Goal: Check status: Check status

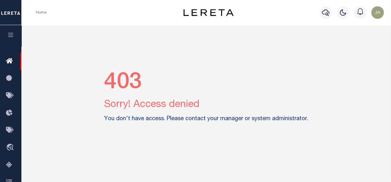
click at [9, 34] on icon "button" at bounding box center [10, 35] width 7 height 6
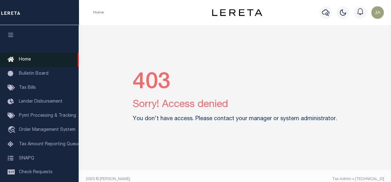
click at [17, 60] on icon at bounding box center [13, 60] width 10 height 8
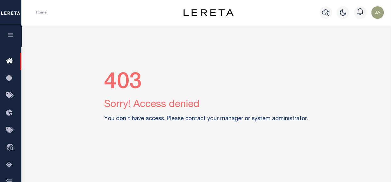
click at [378, 13] on img "button" at bounding box center [377, 12] width 13 height 13
click at [352, 45] on span "Sign out" at bounding box center [353, 44] width 18 height 4
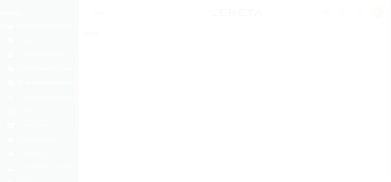
scroll to position [47, 0]
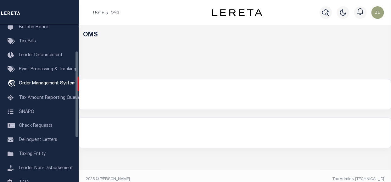
select select "200"
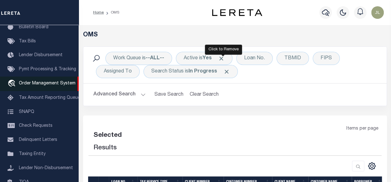
select select "200"
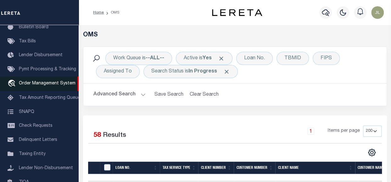
click at [42, 89] on link "travel_explore Order Management System" at bounding box center [39, 84] width 79 height 14
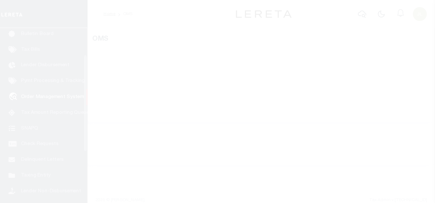
scroll to position [47, 0]
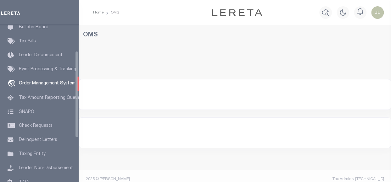
select select "200"
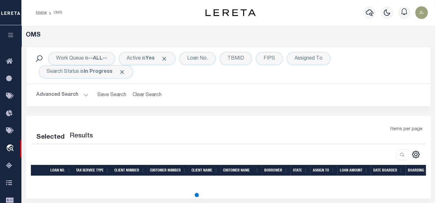
scroll to position [0, 0]
select select "200"
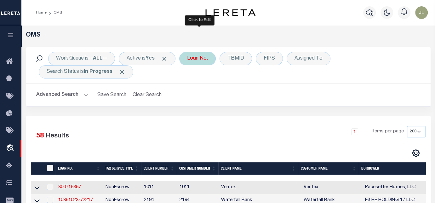
click at [205, 62] on div "Loan No." at bounding box center [197, 58] width 36 height 13
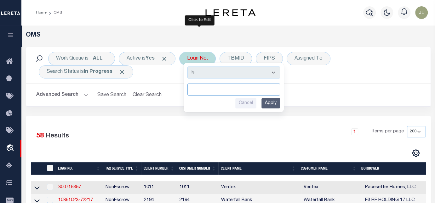
paste input "120995"
type input "120995"
click at [275, 101] on input "Apply" at bounding box center [270, 103] width 19 height 10
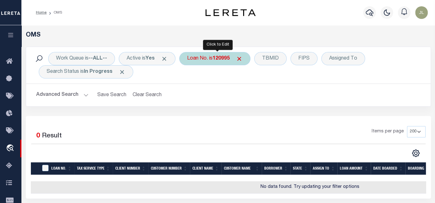
click at [239, 57] on span at bounding box center [239, 58] width 7 height 7
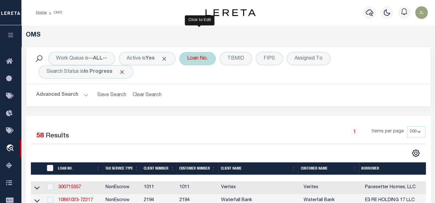
click at [202, 56] on div "Loan No." at bounding box center [197, 58] width 36 height 13
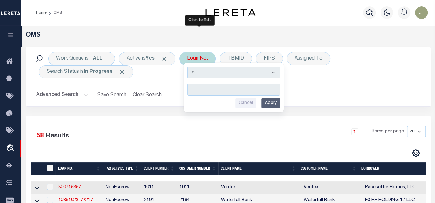
type input "120995"
click at [273, 99] on input "Apply" at bounding box center [270, 103] width 19 height 10
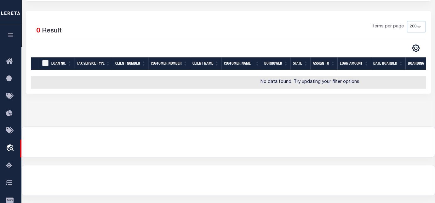
click at [48, 61] on input "" at bounding box center [45, 63] width 6 height 6
checkbox input "false"
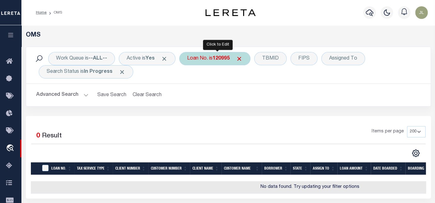
click at [207, 60] on div "Loan No. is 120995" at bounding box center [214, 58] width 71 height 13
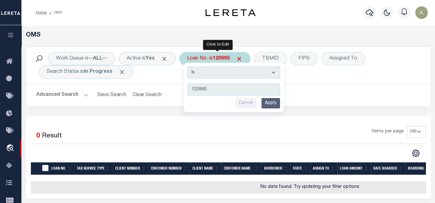
click at [237, 73] on select "Is Contains" at bounding box center [233, 72] width 93 height 12
select select "c"
click at [189, 66] on select "Is Contains" at bounding box center [233, 72] width 93 height 12
click at [270, 101] on input "Apply" at bounding box center [270, 103] width 19 height 10
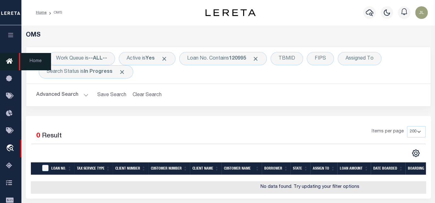
click at [9, 67] on link "Home" at bounding box center [10, 61] width 21 height 17
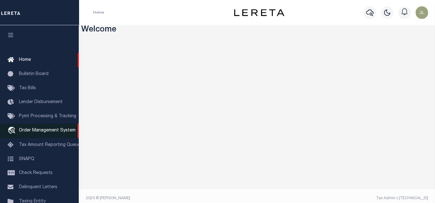
click at [48, 132] on span "Order Management System" at bounding box center [47, 130] width 57 height 4
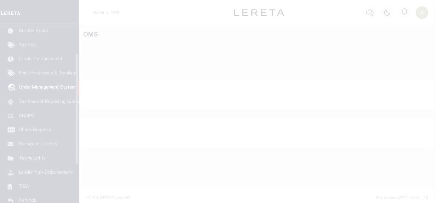
scroll to position [47, 0]
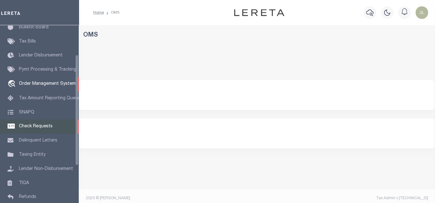
select select "200"
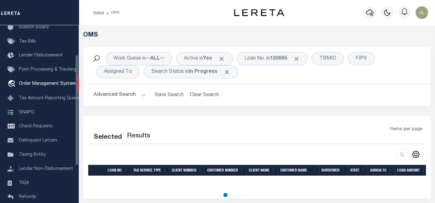
select select "200"
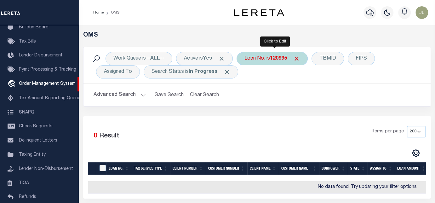
click at [269, 56] on div "Loan No. is 120995" at bounding box center [271, 58] width 71 height 13
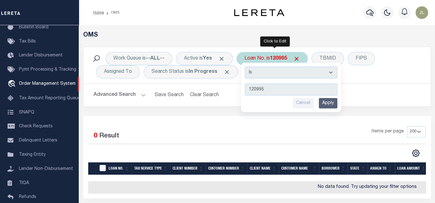
click at [326, 100] on input "Apply" at bounding box center [327, 103] width 19 height 10
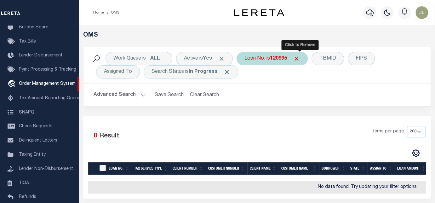
click at [299, 59] on span "Click to Remove" at bounding box center [296, 58] width 7 height 7
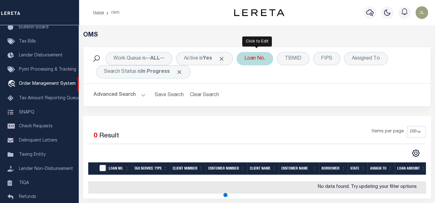
click at [252, 56] on div "Loan No." at bounding box center [254, 58] width 36 height 13
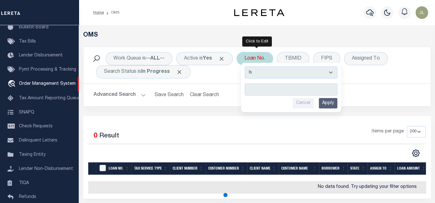
type input "120995"
click at [328, 104] on input "Apply" at bounding box center [327, 103] width 19 height 10
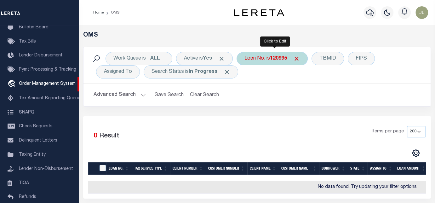
click at [281, 59] on b "120995" at bounding box center [278, 58] width 17 height 5
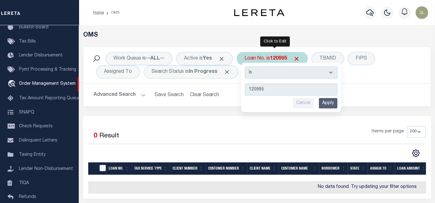
click at [332, 103] on input "Apply" at bounding box center [327, 103] width 19 height 10
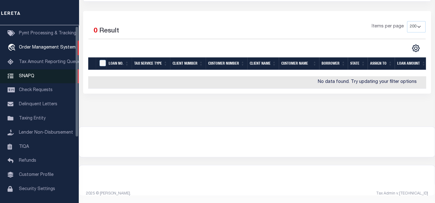
scroll to position [2, 0]
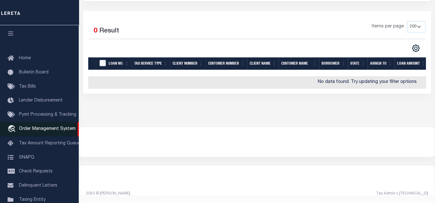
click at [38, 131] on span "Order Management System" at bounding box center [47, 128] width 57 height 4
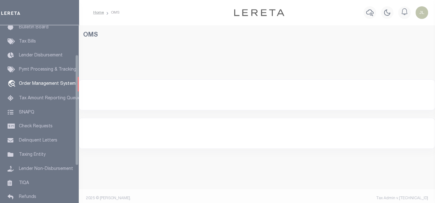
scroll to position [47, 0]
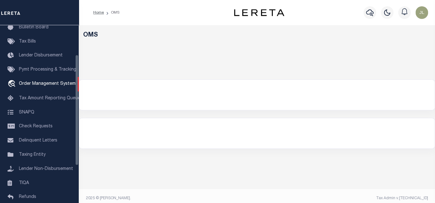
select select "200"
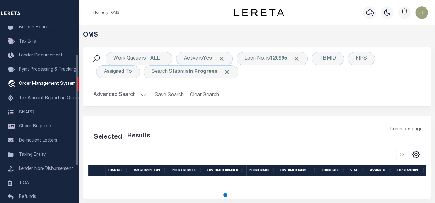
select select "200"
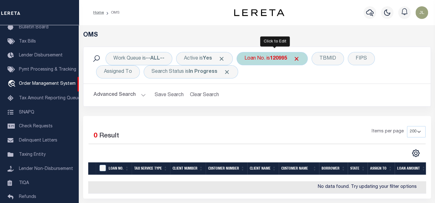
click at [267, 57] on div "Loan No. is 120995" at bounding box center [271, 58] width 71 height 13
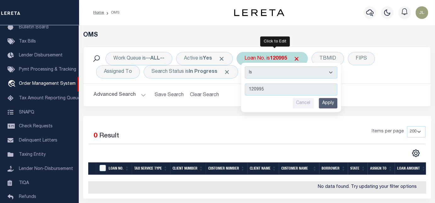
click at [327, 101] on input "Apply" at bounding box center [327, 103] width 19 height 10
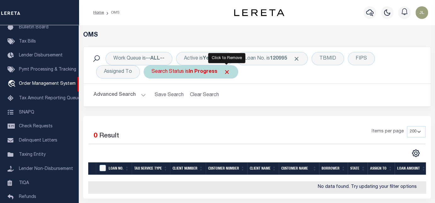
click at [227, 70] on span "Click to Remove" at bounding box center [226, 72] width 7 height 7
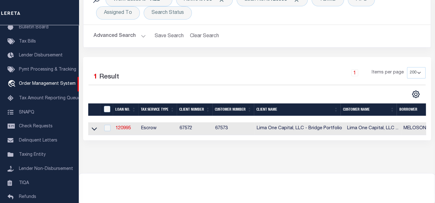
scroll to position [105, 0]
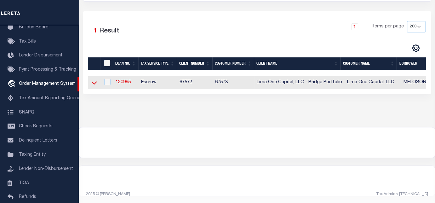
click at [95, 83] on icon at bounding box center [94, 82] width 5 height 3
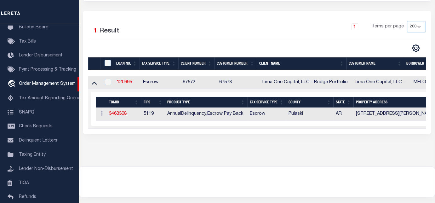
drag, startPoint x: 196, startPoint y: 128, endPoint x: 278, endPoint y: 128, distance: 81.8
click at [278, 128] on td "Selected 1 Result Items per page" at bounding box center [439, 108] width 703 height 39
drag, startPoint x: 240, startPoint y: 133, endPoint x: 261, endPoint y: 133, distance: 21.1
click at [261, 133] on div "Selected 1 Result 1 Items per page 10 25 50 100 200" at bounding box center [256, 72] width 347 height 122
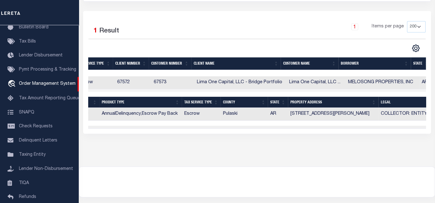
scroll to position [0, 109]
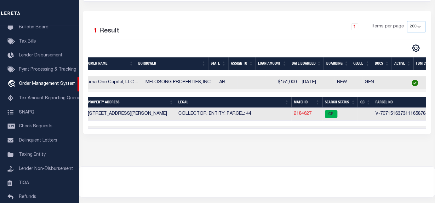
click at [300, 113] on link "2184627" at bounding box center [303, 113] width 18 height 4
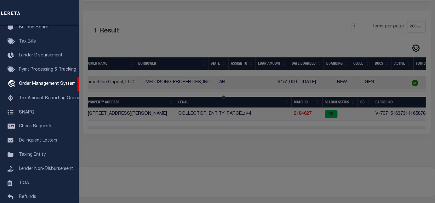
checkbox input "false"
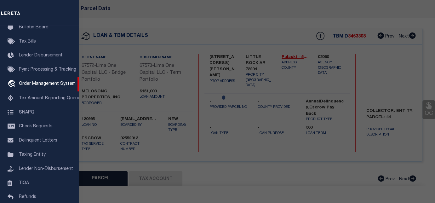
select select "CP"
select select "AGW"
select select
type input "[STREET_ADDRESS][PERSON_NAME]"
checkbox input "false"
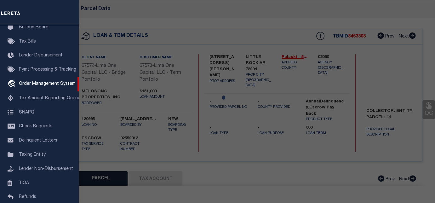
type input "LITTLE ROCK AR 72204"
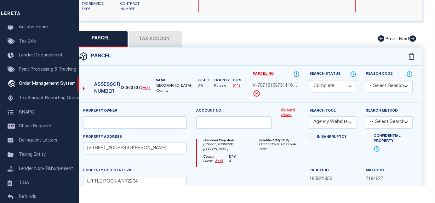
click at [286, 114] on link "Payment History" at bounding box center [290, 112] width 19 height 10
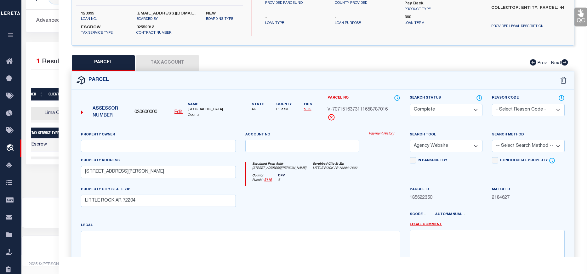
click at [156, 59] on button "Tax Account" at bounding box center [167, 63] width 63 height 16
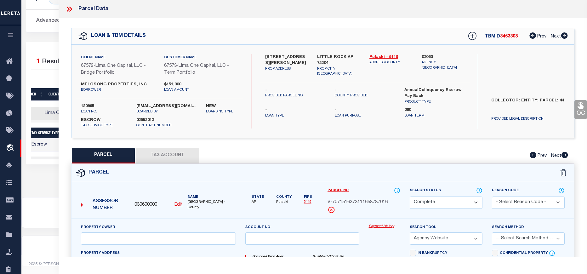
select select "100"
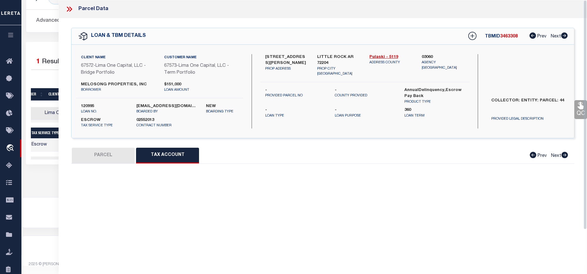
select select "100"
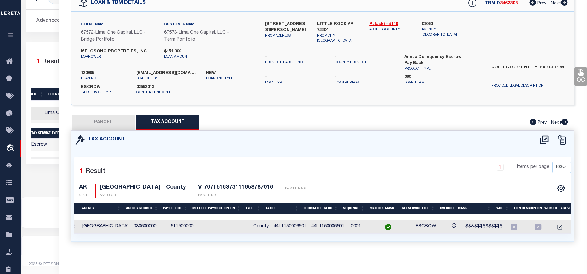
scroll to position [0, 0]
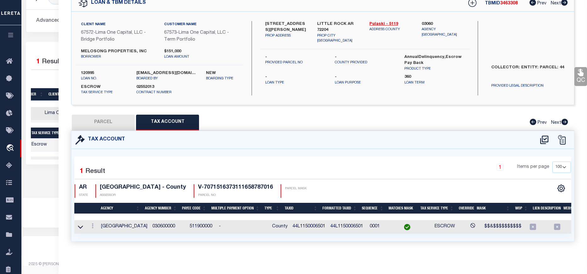
click at [116, 120] on button "PARCEL" at bounding box center [103, 123] width 63 height 16
select select "AS"
select select
checkbox input "false"
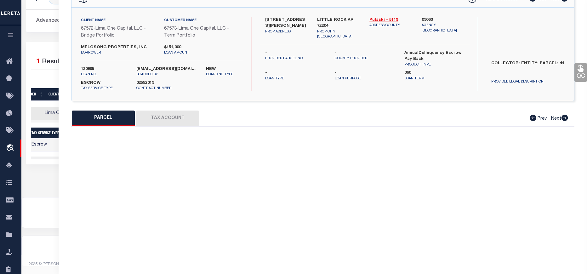
select select "CP"
select select "AGW"
select select
type input "[STREET_ADDRESS][PERSON_NAME]"
checkbox input "false"
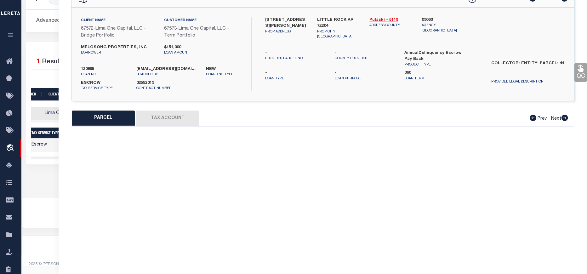
type input "LITTLE ROCK AR 72204"
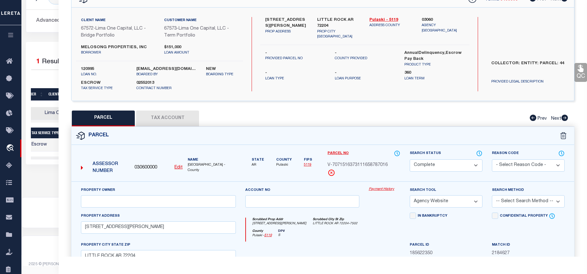
click at [166, 120] on button "Tax Account" at bounding box center [167, 118] width 63 height 16
select select "100"
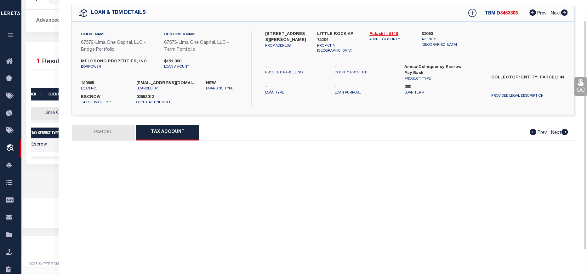
select select "100"
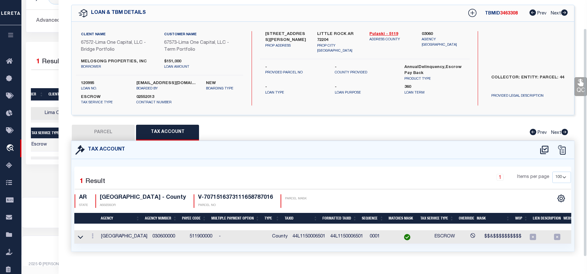
scroll to position [37, 0]
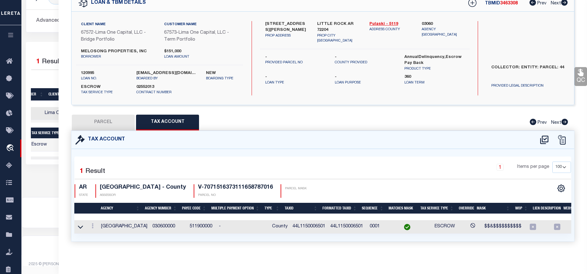
click at [116, 120] on button "PARCEL" at bounding box center [103, 123] width 63 height 16
select select "AS"
select select
checkbox input "false"
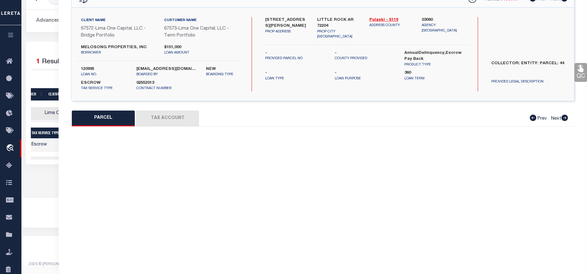
select select "CP"
select select "AGW"
select select
type input "[STREET_ADDRESS][PERSON_NAME]"
checkbox input "false"
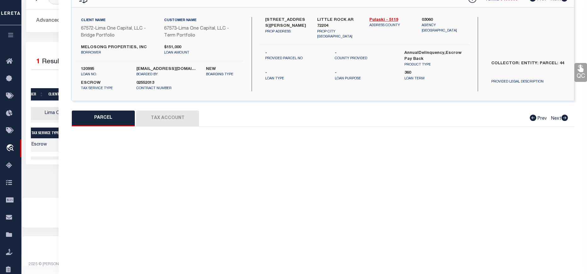
type input "LITTLE ROCK AR 72204"
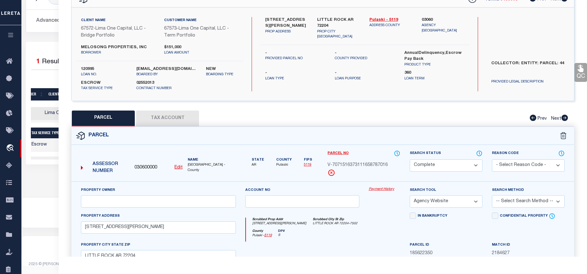
click at [381, 190] on link "Payment History" at bounding box center [383, 189] width 31 height 5
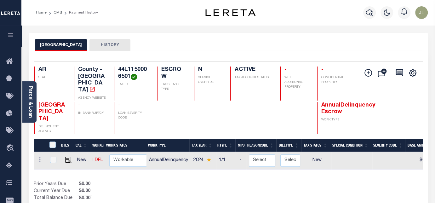
click at [93, 46] on button "HISTORY" at bounding box center [109, 45] width 41 height 12
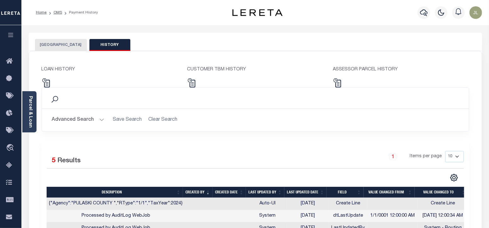
click at [63, 45] on button "[GEOGRAPHIC_DATA]" at bounding box center [61, 45] width 52 height 12
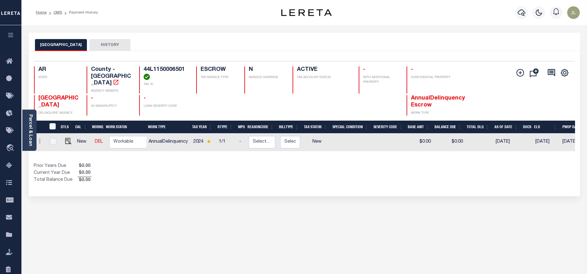
click at [97, 46] on button "HISTORY" at bounding box center [109, 45] width 41 height 12
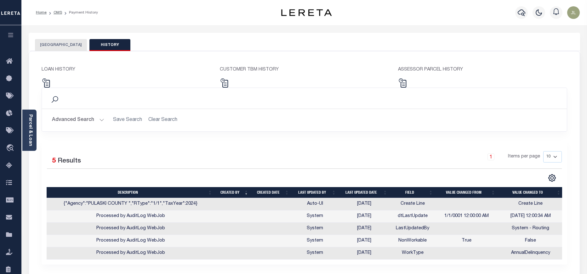
click at [68, 47] on button "[GEOGRAPHIC_DATA]" at bounding box center [61, 45] width 52 height 12
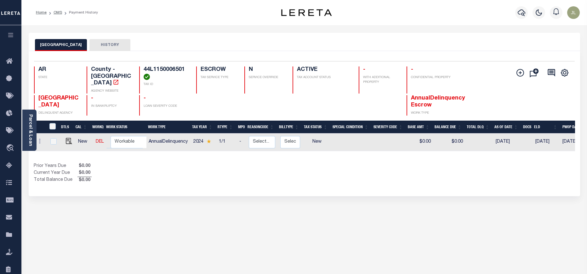
click at [165, 70] on h4 "44L1150006501" at bounding box center [165, 73] width 45 height 14
copy h4 "44L1150006501"
